Goal: Transaction & Acquisition: Purchase product/service

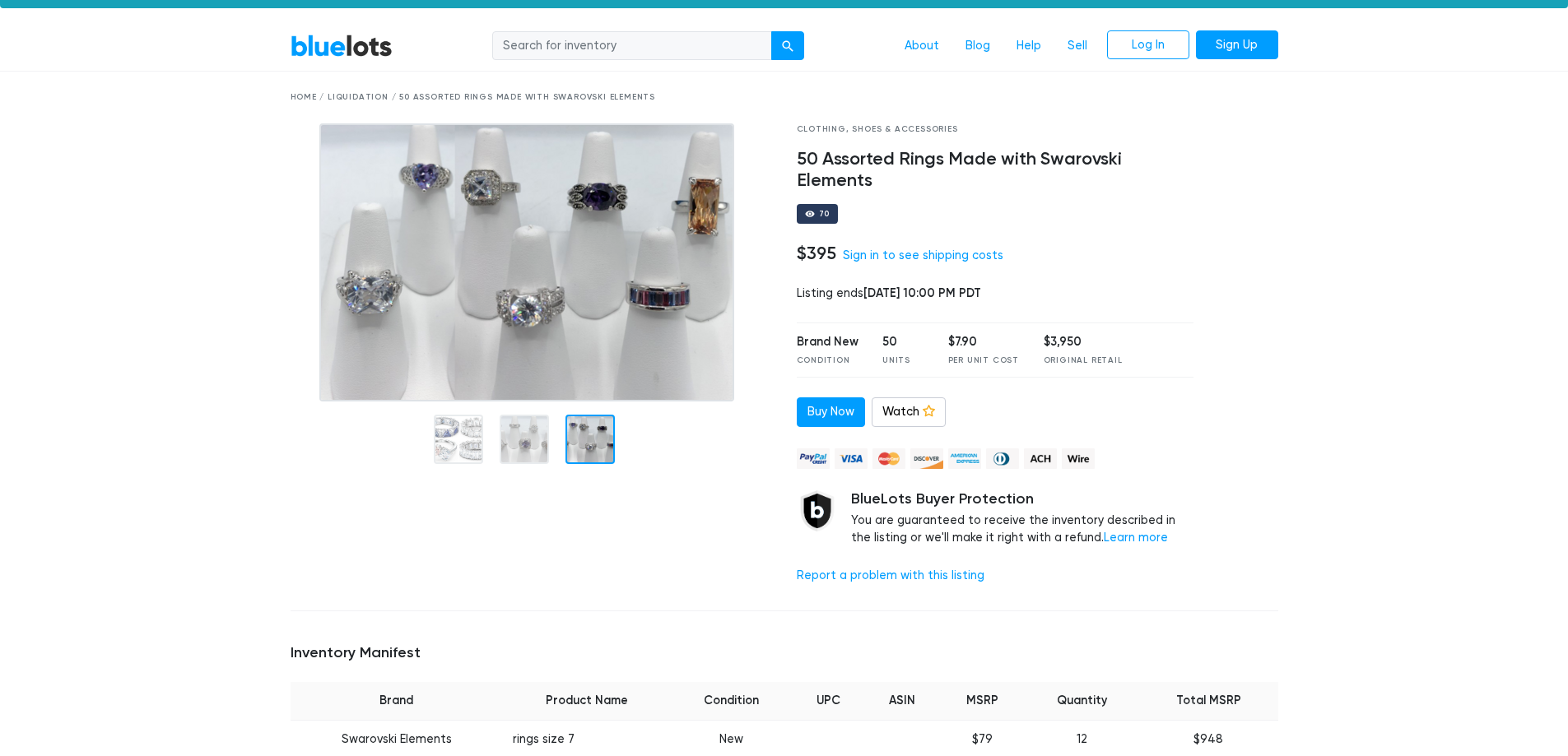
scroll to position [82, 0]
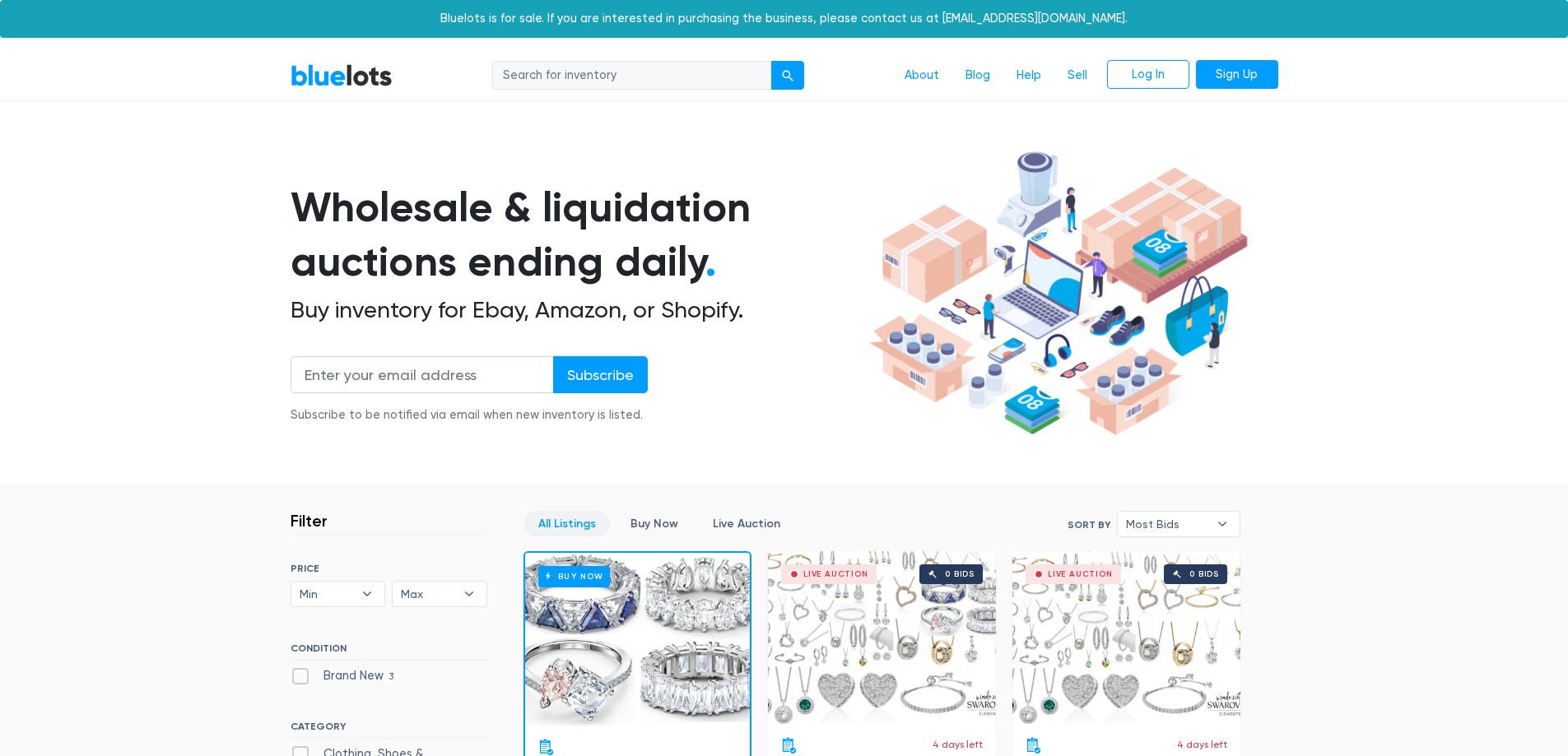
scroll to position [232, 0]
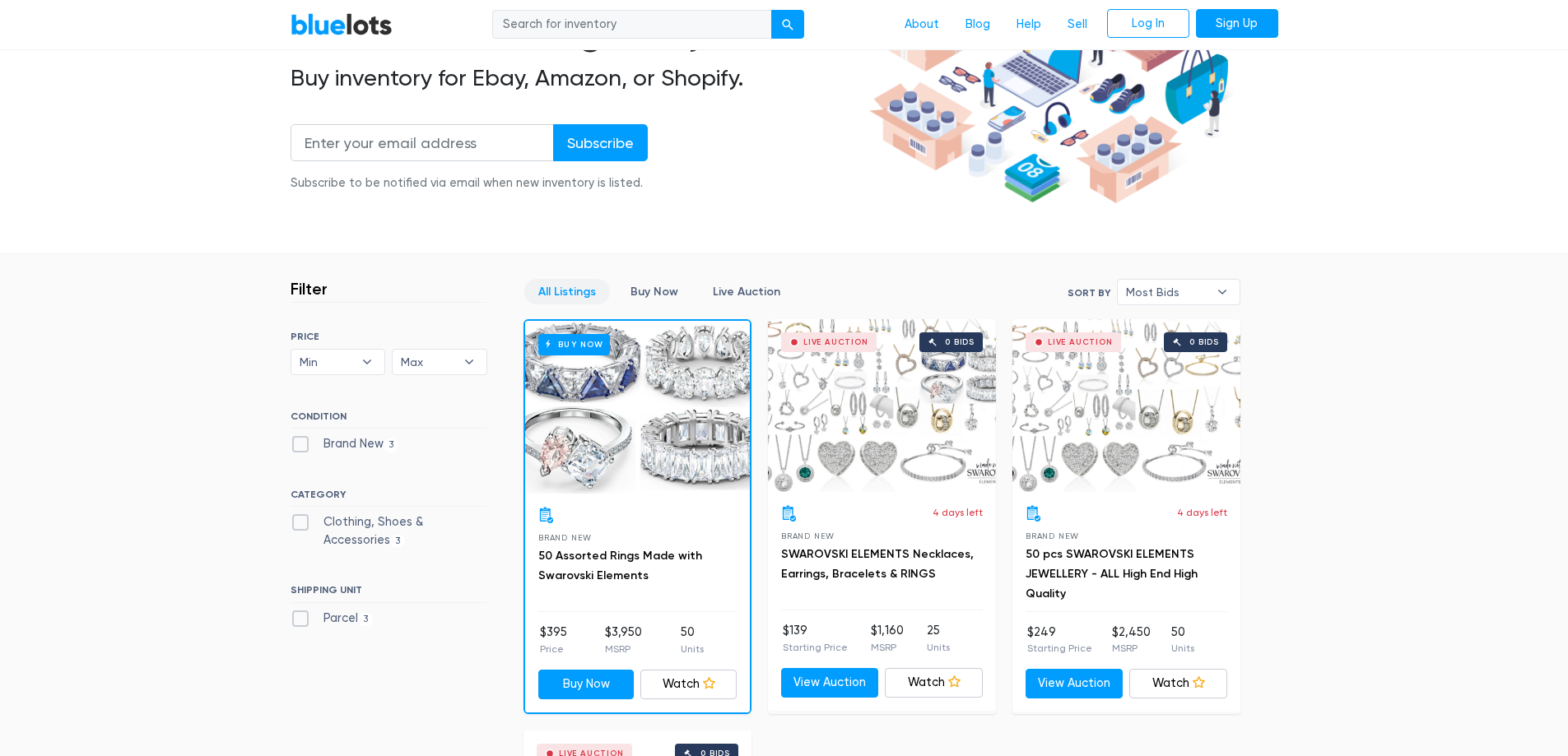
click at [867, 464] on div "Live Auction 0 bids" at bounding box center [881, 406] width 228 height 173
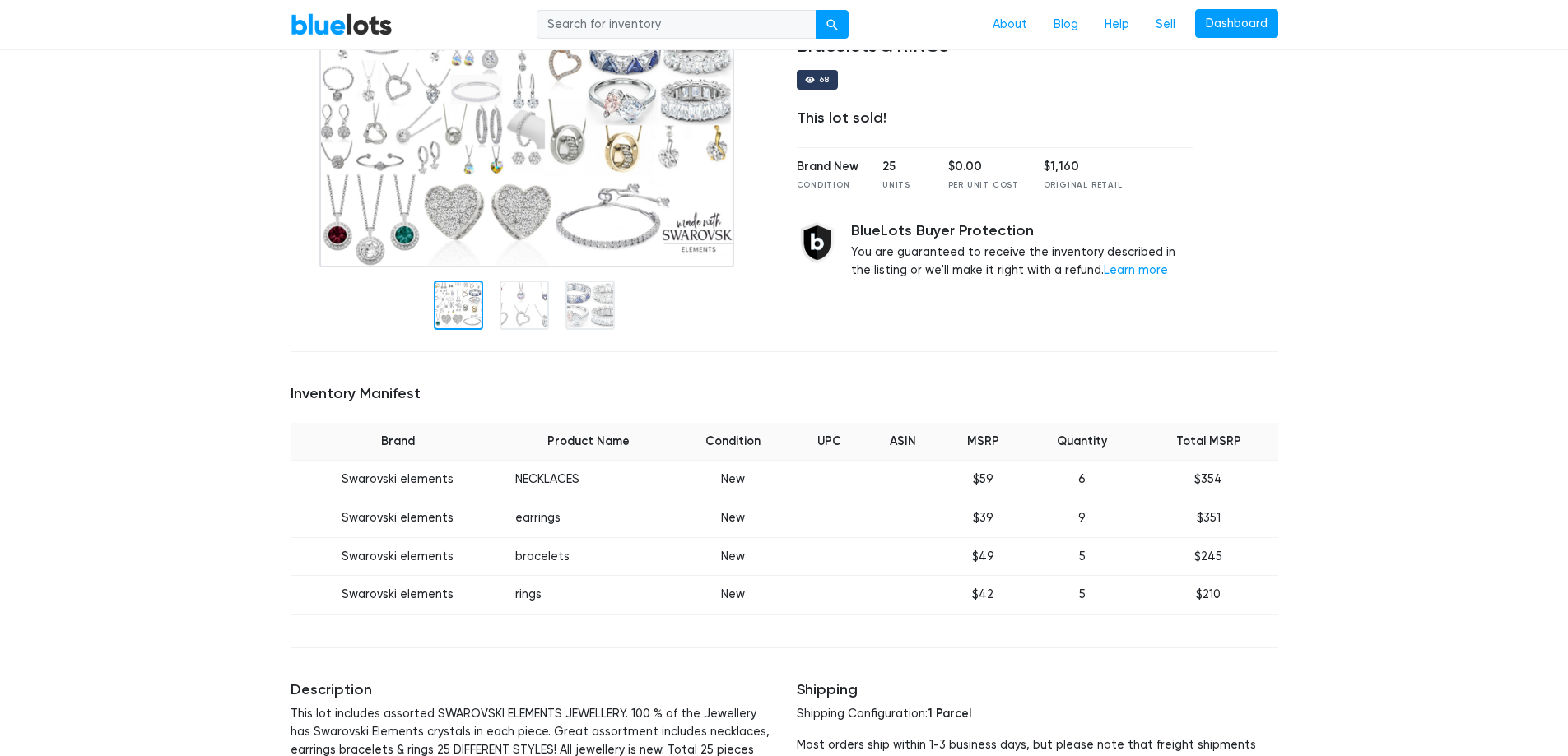
scroll to position [164, 0]
